Goal: Communication & Community: Answer question/provide support

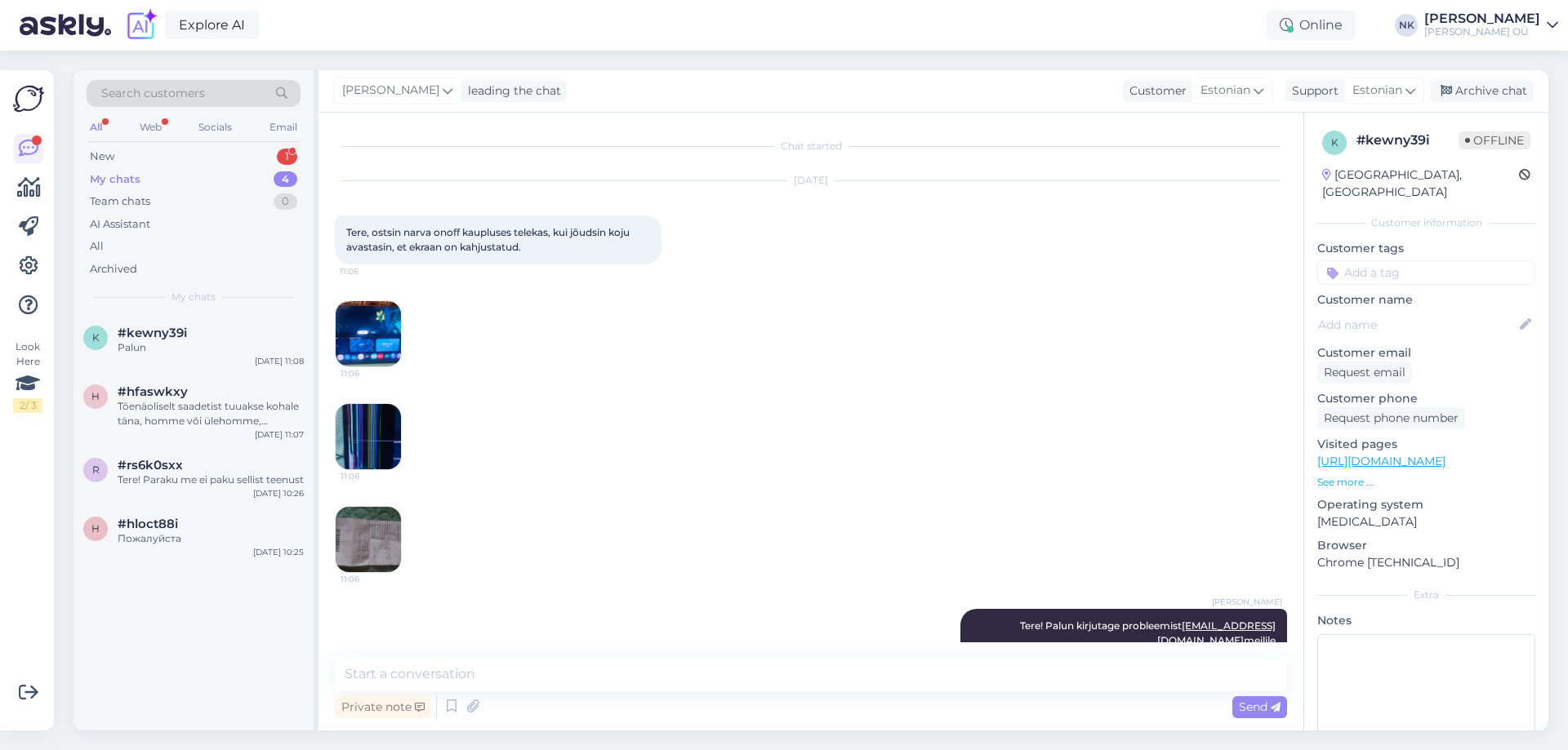
scroll to position [159, 0]
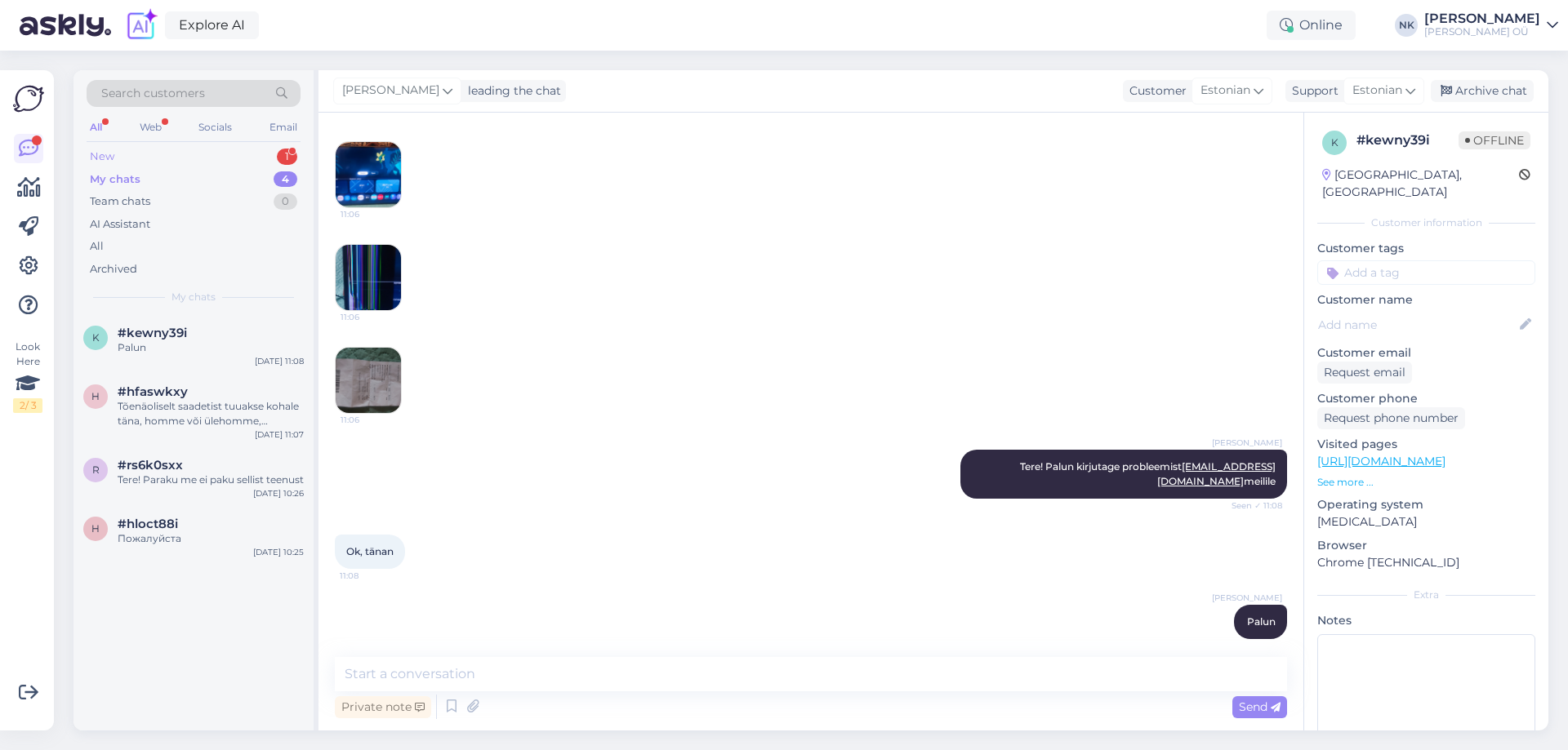
click at [203, 156] on div "New 1" at bounding box center [194, 157] width 214 height 23
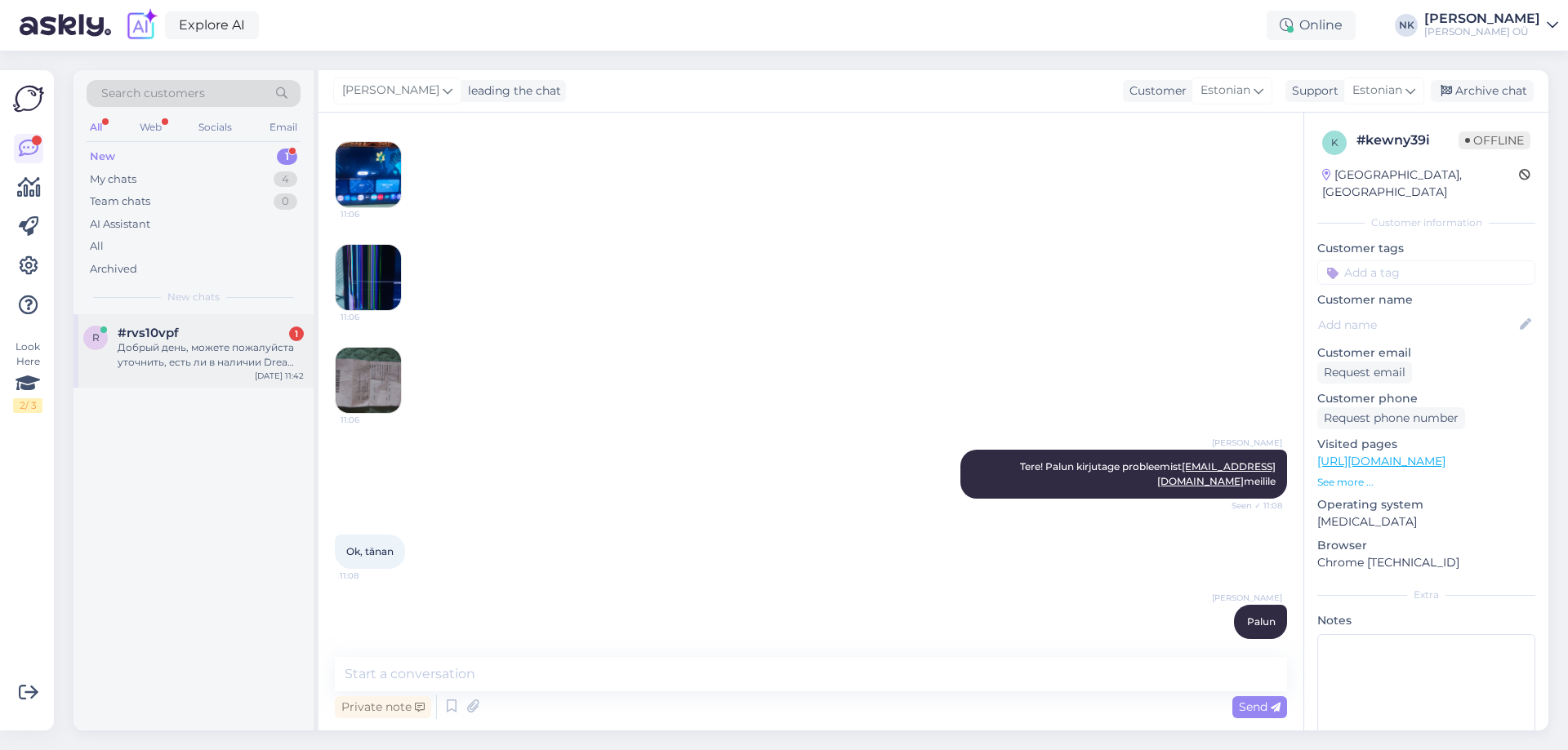
click at [171, 331] on span "#rvs10vpf" at bounding box center [148, 334] width 61 height 15
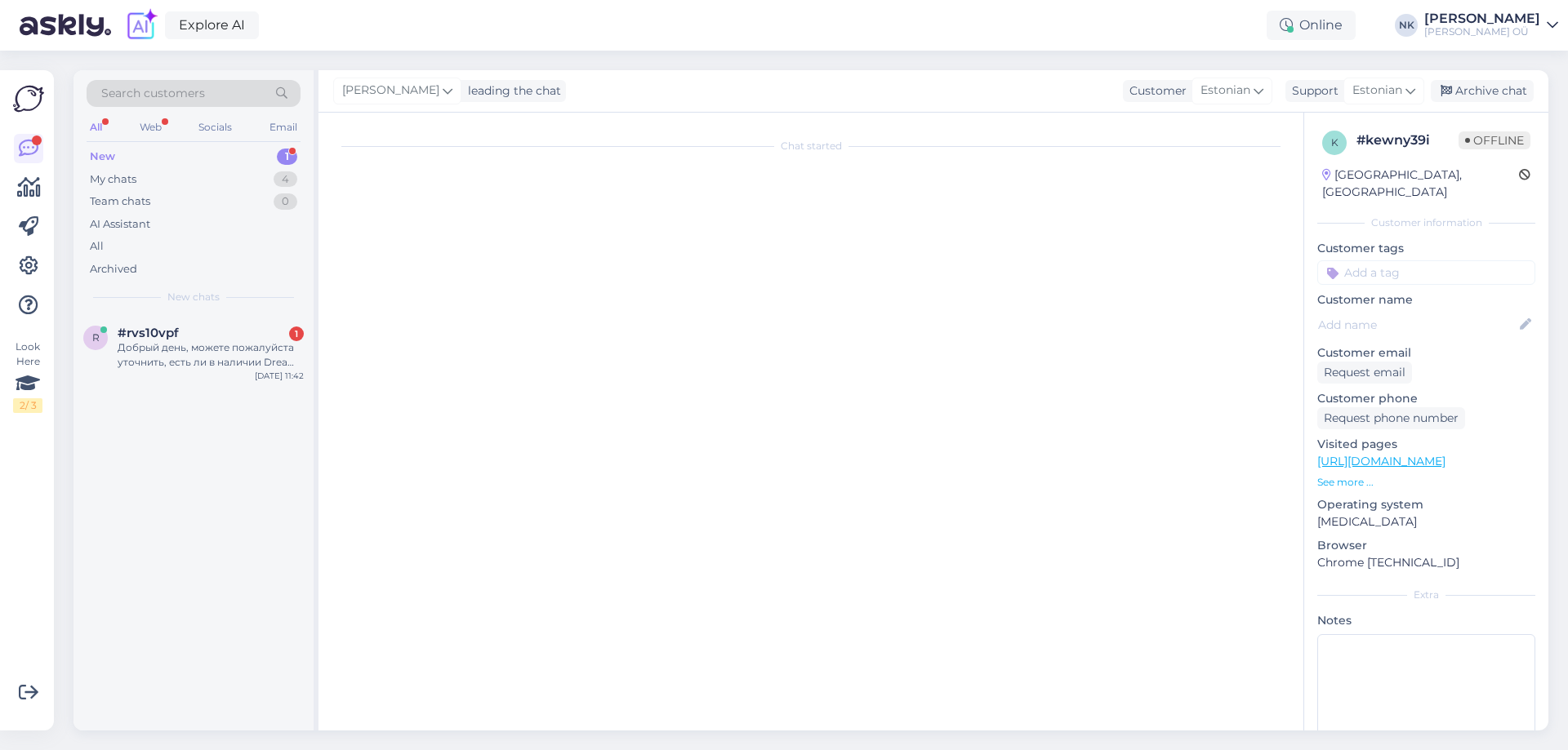
scroll to position [0, 0]
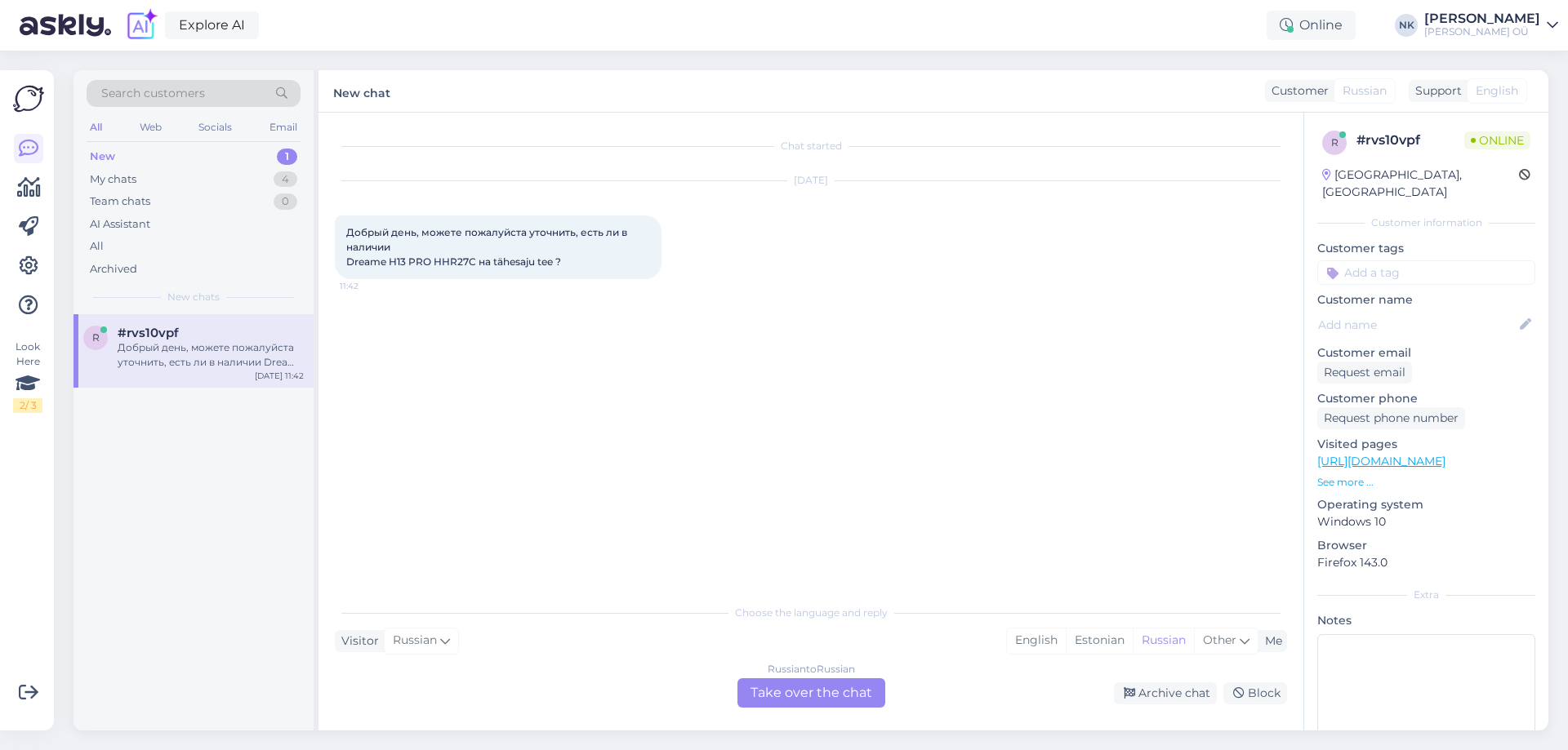
click at [842, 685] on div "Russian to Russian Take over the chat" at bounding box center [810, 693] width 148 height 29
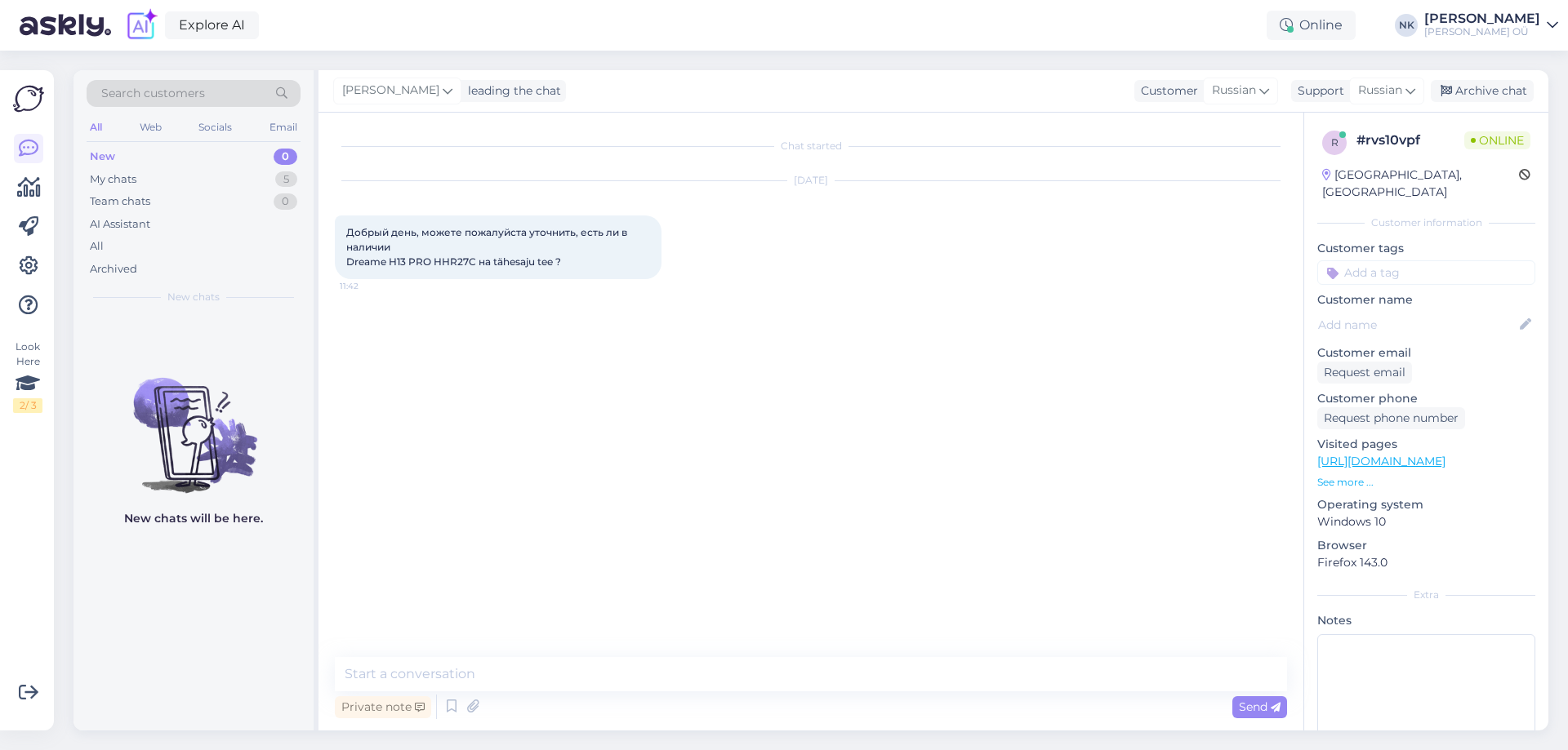
click at [1445, 454] on link "[URL][DOMAIN_NAME]" at bounding box center [1381, 461] width 128 height 15
click at [578, 643] on div "Chat started [DATE] Добрый день, можете пожалуйста уточнить, есть ли в наличии …" at bounding box center [810, 421] width 984 height 617
click at [572, 670] on textarea at bounding box center [810, 674] width 952 height 34
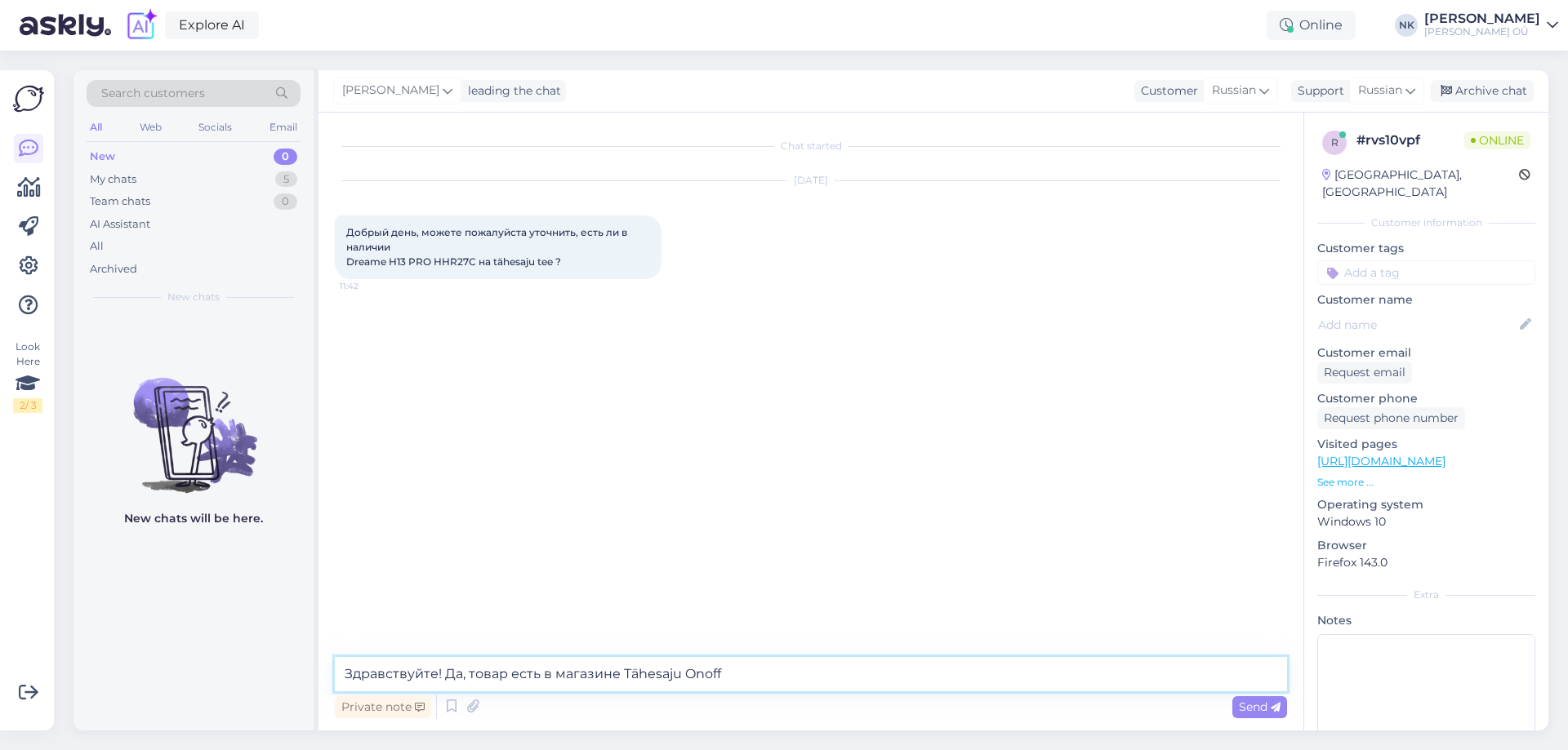
click at [469, 674] on textarea "Здравствуйте! Да, товар есть в магазине Tähesaju Onoff" at bounding box center [810, 674] width 952 height 34
type textarea "Здравствуйте! Да, этот товар есть в магазине Tähesaju Onoff"
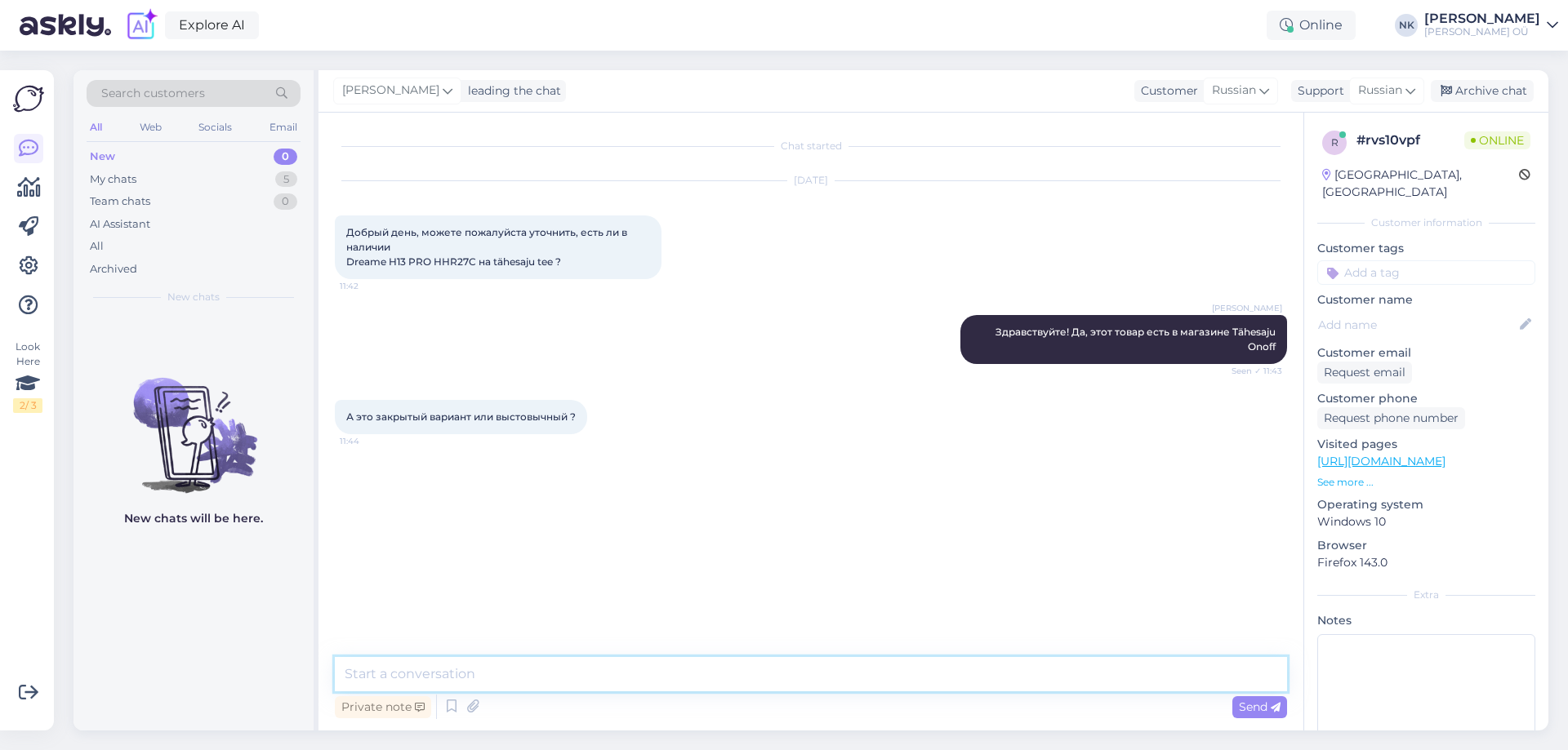
click at [745, 686] on textarea at bounding box center [810, 674] width 952 height 34
drag, startPoint x: 694, startPoint y: 671, endPoint x: 578, endPoint y: 674, distance: 116.0
click at [578, 674] on textarea "Так как товар один в магазине, то есть вероятность, что он выставлен в зал" at bounding box center [810, 674] width 952 height 34
click at [854, 669] on textarea "Так как товар один в магазине, то вероятно, что он выставлен в зал" at bounding box center [810, 674] width 952 height 34
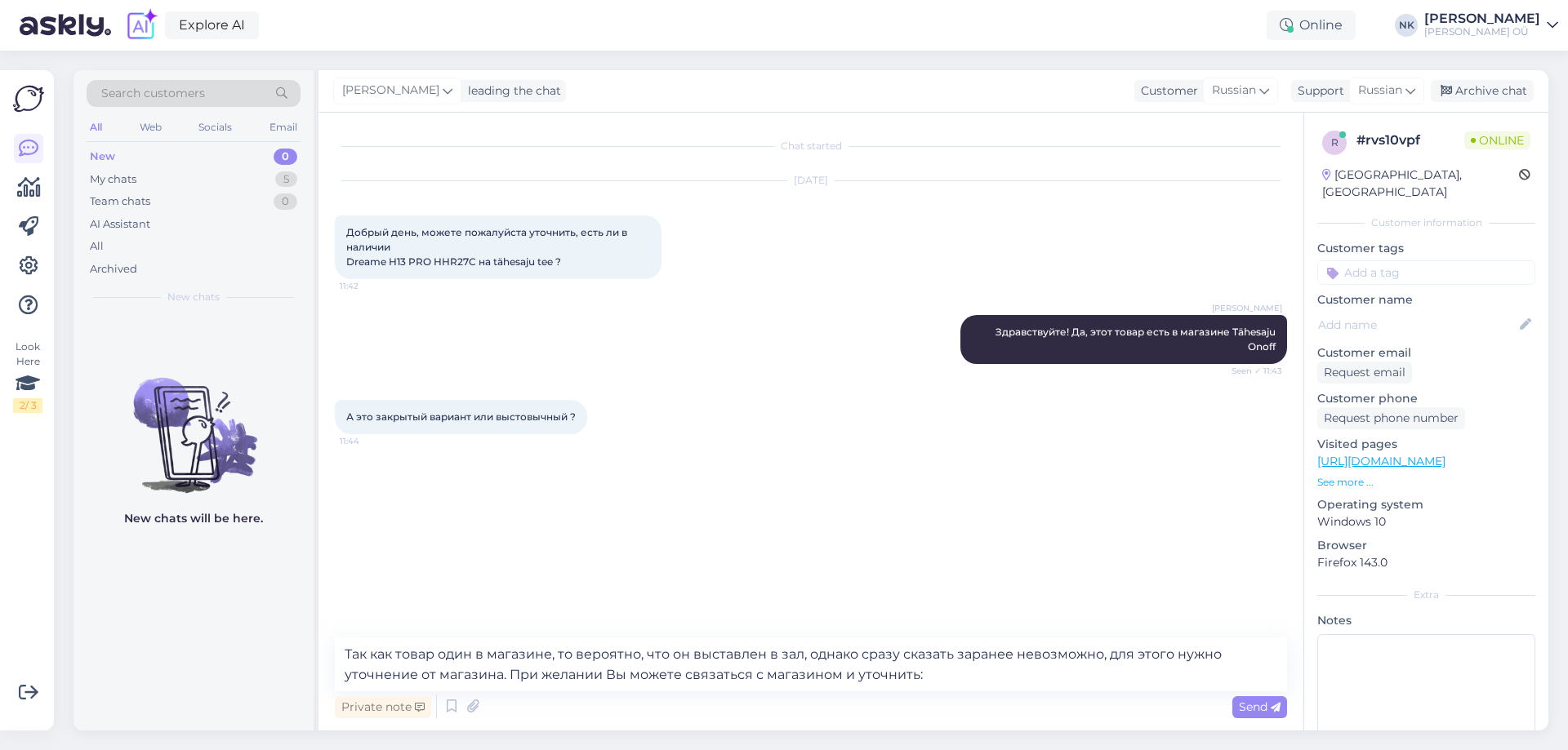
click at [1445, 454] on link "[URL][DOMAIN_NAME]" at bounding box center [1381, 461] width 128 height 15
click at [984, 672] on textarea "Так как товар один в магазине, то вероятно, что он выставлен в зал, однако сраз…" at bounding box center [810, 664] width 952 height 54
paste textarea "[URL][DOMAIN_NAME]"
click at [574, 654] on textarea "Так как товар один в магазине, то вероятно, что он выставлен в зал, однако сраз…" at bounding box center [810, 664] width 952 height 54
drag, startPoint x: 873, startPoint y: 657, endPoint x: 858, endPoint y: 655, distance: 15.1
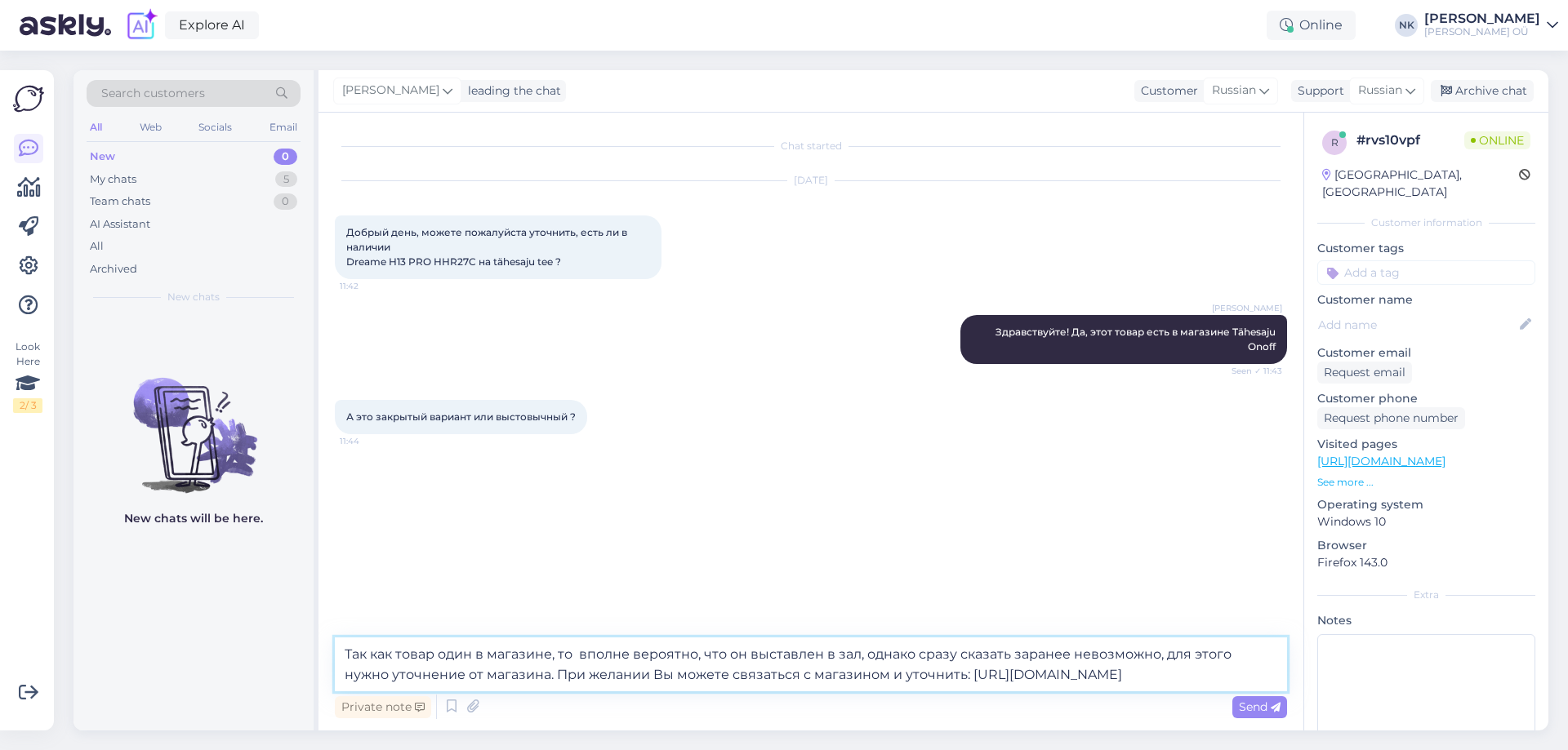
click at [858, 655] on textarea "Так как товар один в магазине, то вполне вероятно, что он выставлен в зал, одна…" at bounding box center [810, 664] width 952 height 54
click at [858, 655] on textarea "Так как товар один в магазине, то вполне вероятно, что он выставлен в зал.Однак…" at bounding box center [810, 664] width 952 height 54
click at [859, 655] on textarea "Так как товар один в магазине, то вполне вероятно, что он выставлен в зал.Однак…" at bounding box center [810, 664] width 952 height 54
click at [863, 648] on textarea "Так как товар один в магазине, то вполне вероятно, что он выставлен в зал.Однак…" at bounding box center [810, 664] width 952 height 54
click at [397, 654] on textarea "Так как товар один в магазине, то вполне вероятно, что он выставлен в зал. Одна…" at bounding box center [810, 664] width 952 height 54
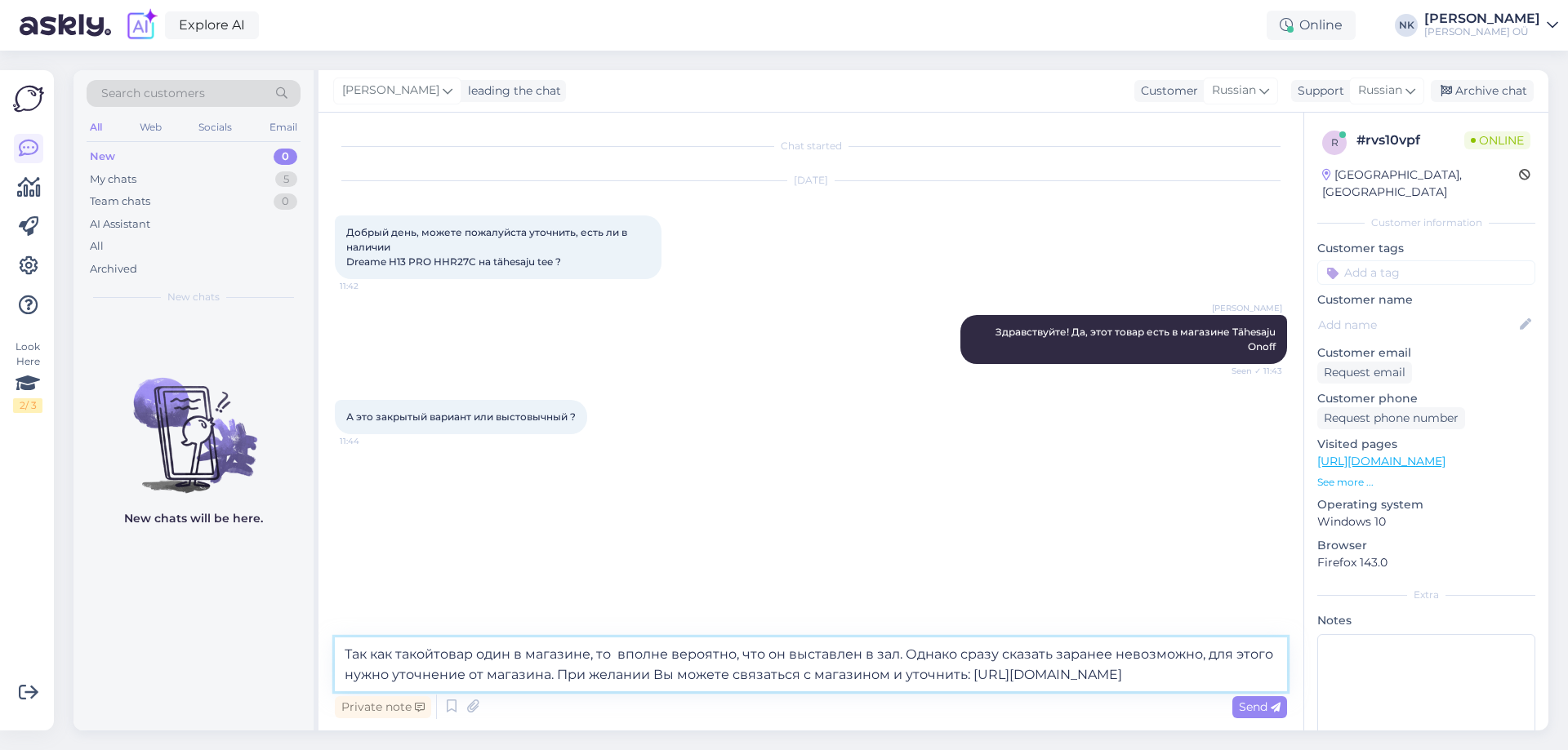
type textarea "Так как такой товар один в магазине, то вполне вероятно, что он выставлен в зал…"
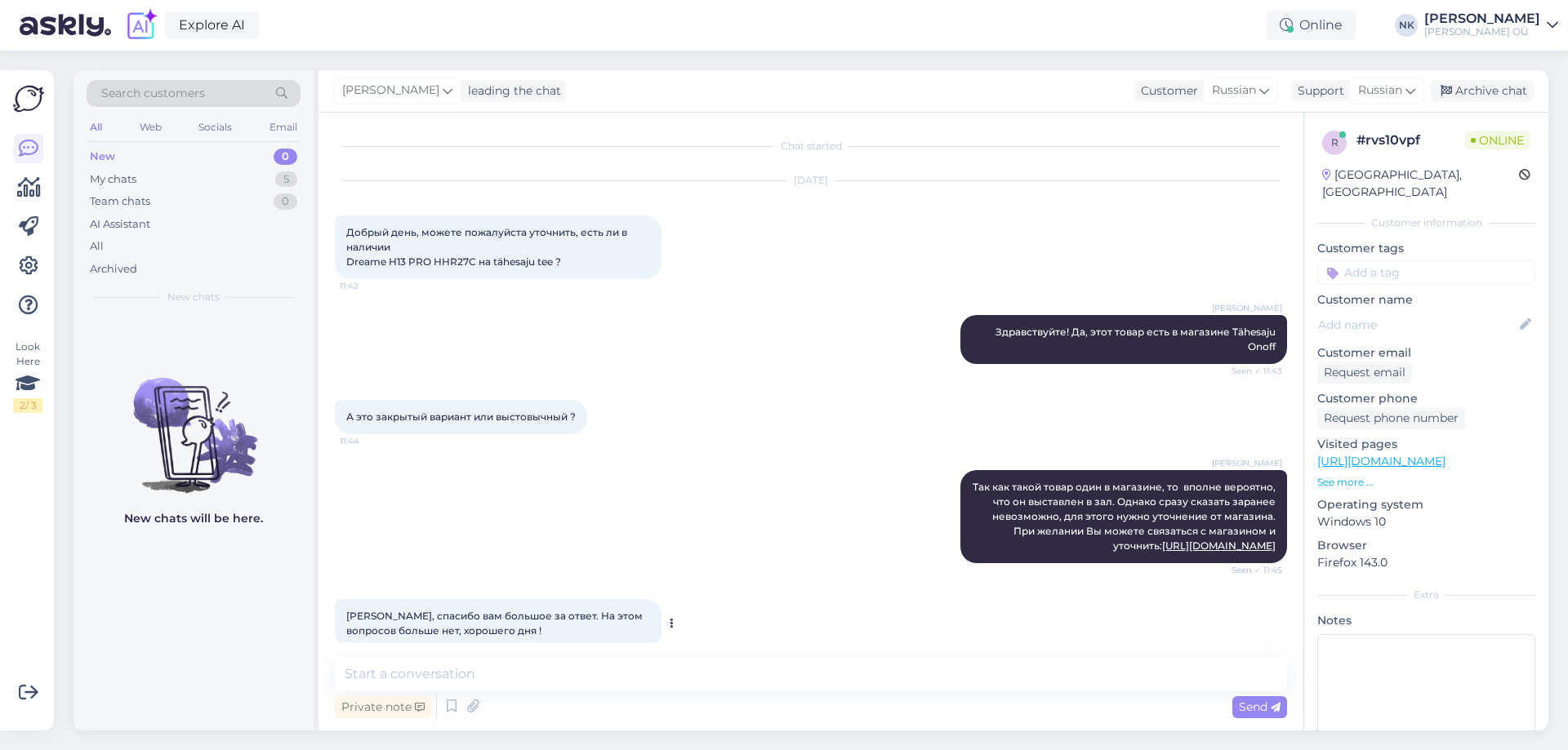
scroll to position [23, 0]
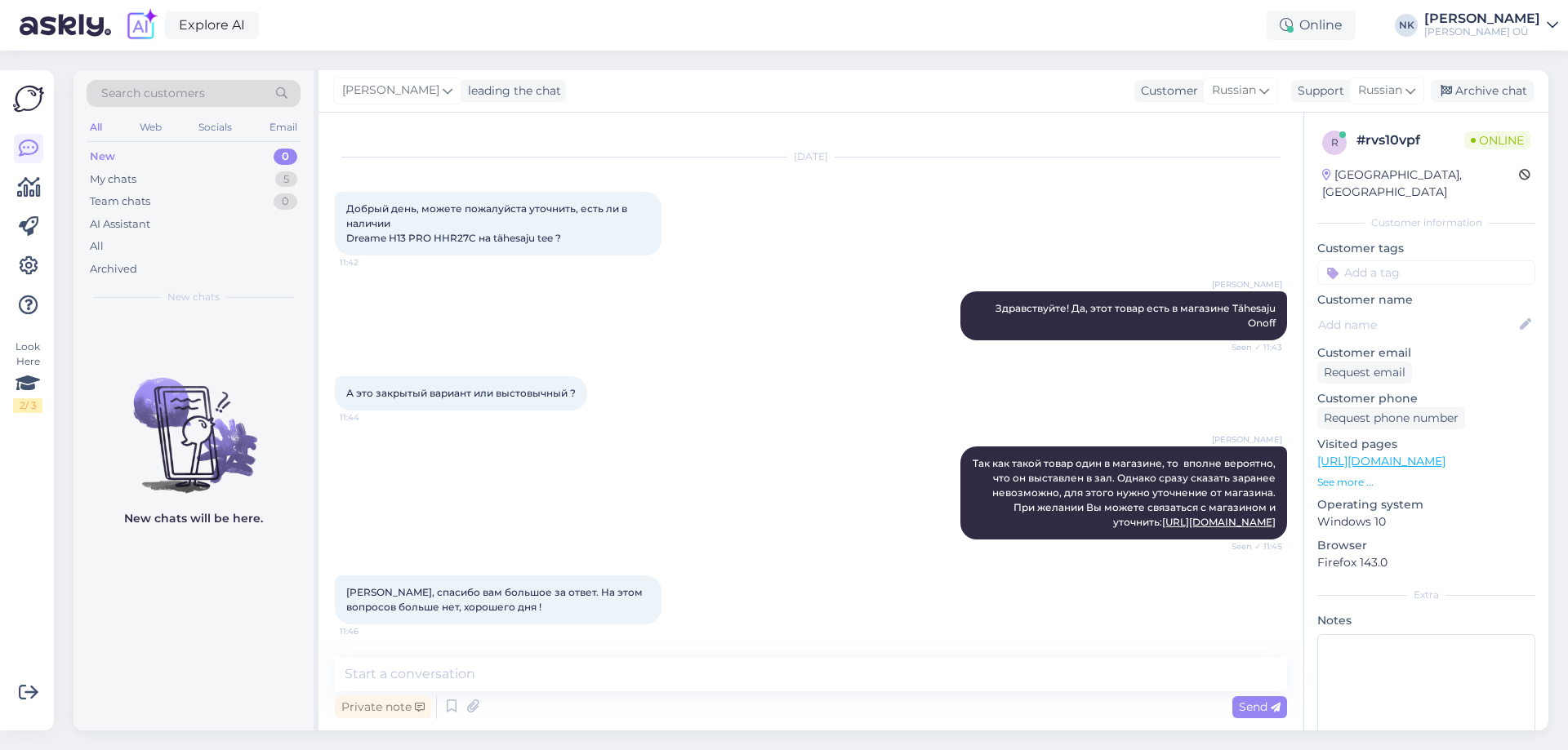
click at [583, 699] on div "Private note Send" at bounding box center [810, 707] width 952 height 31
click at [604, 660] on textarea at bounding box center [810, 674] width 952 height 34
click at [573, 680] on textarea at bounding box center [810, 674] width 952 height 34
type textarea "Хорошего дня"
